Goal: Find specific page/section: Find specific page/section

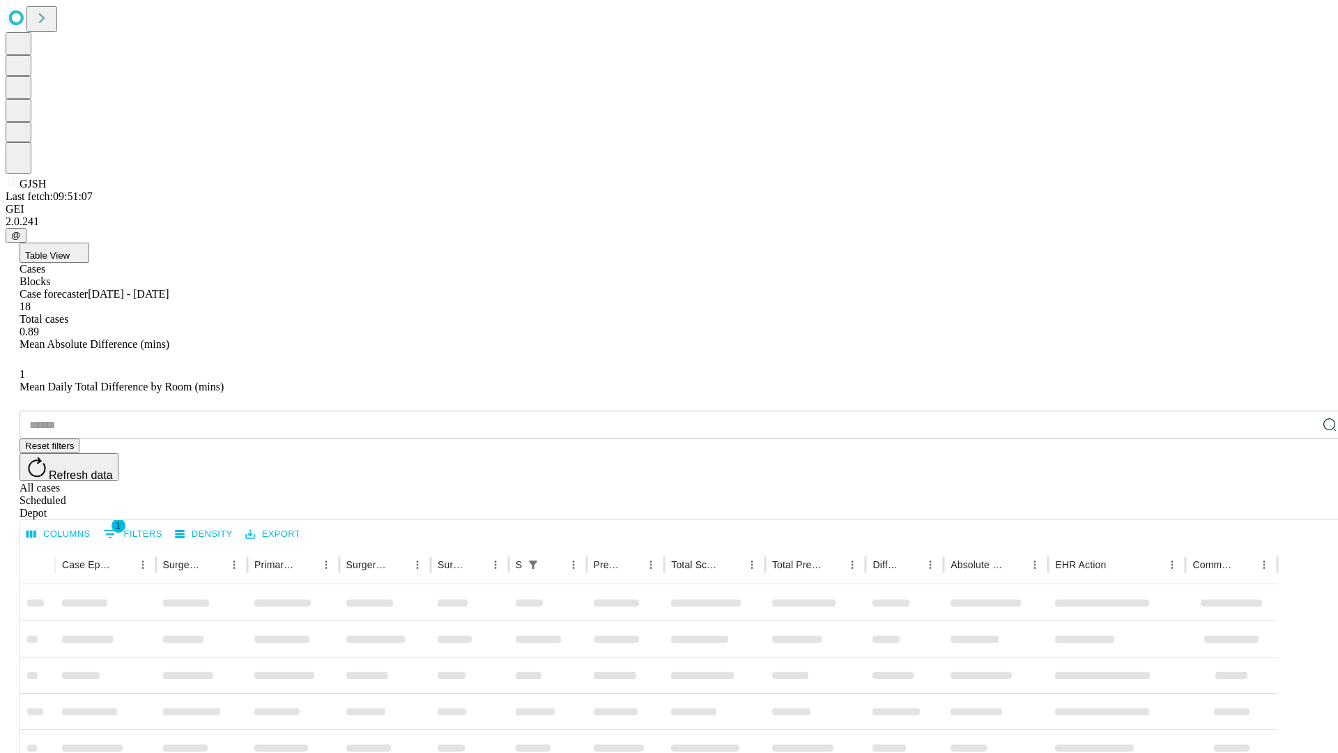
click at [1302, 507] on div "Depot" at bounding box center [683, 513] width 1327 height 13
